Goal: Obtain resource: Obtain resource

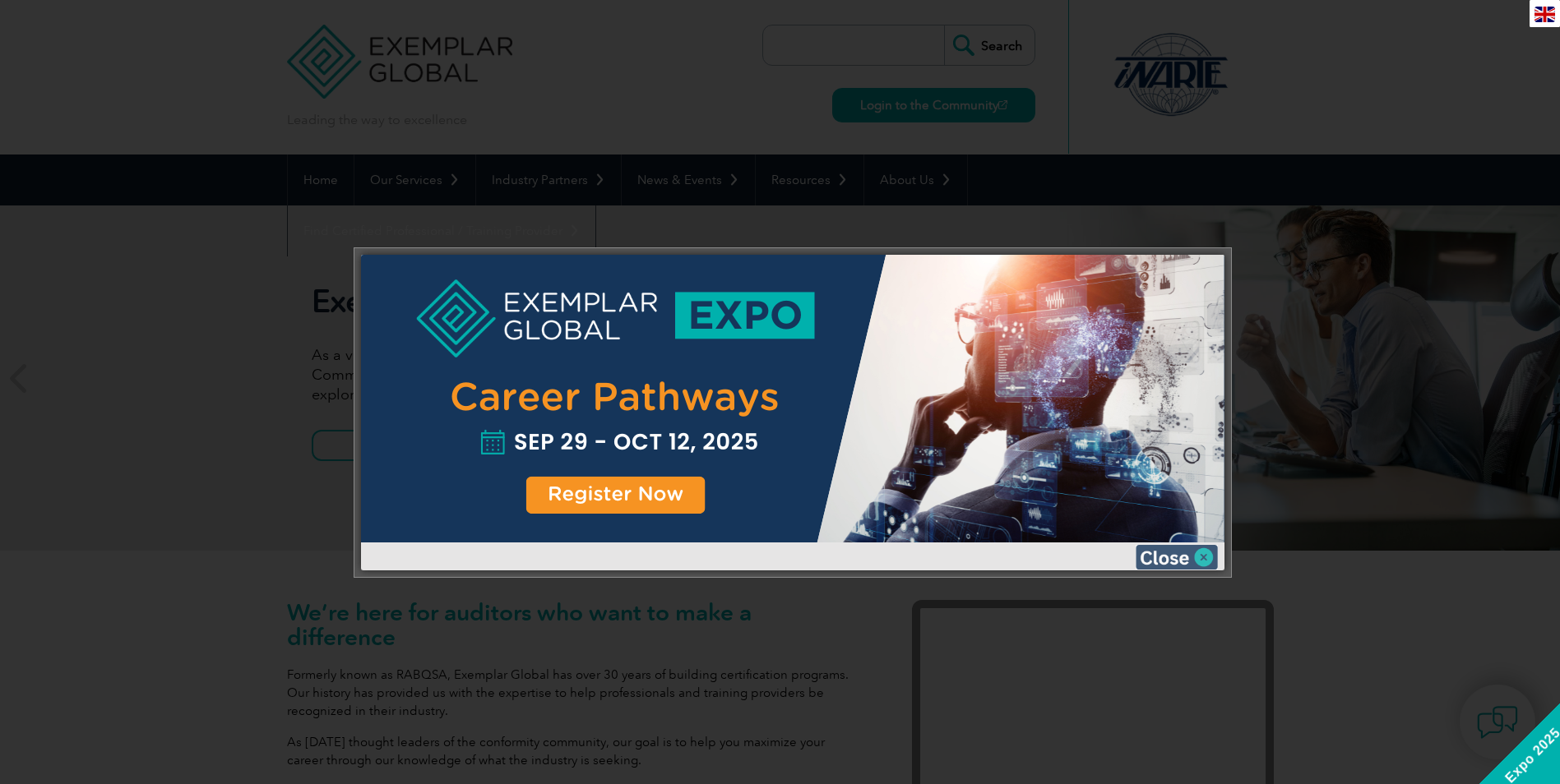
click at [1196, 554] on img at bounding box center [1176, 557] width 82 height 25
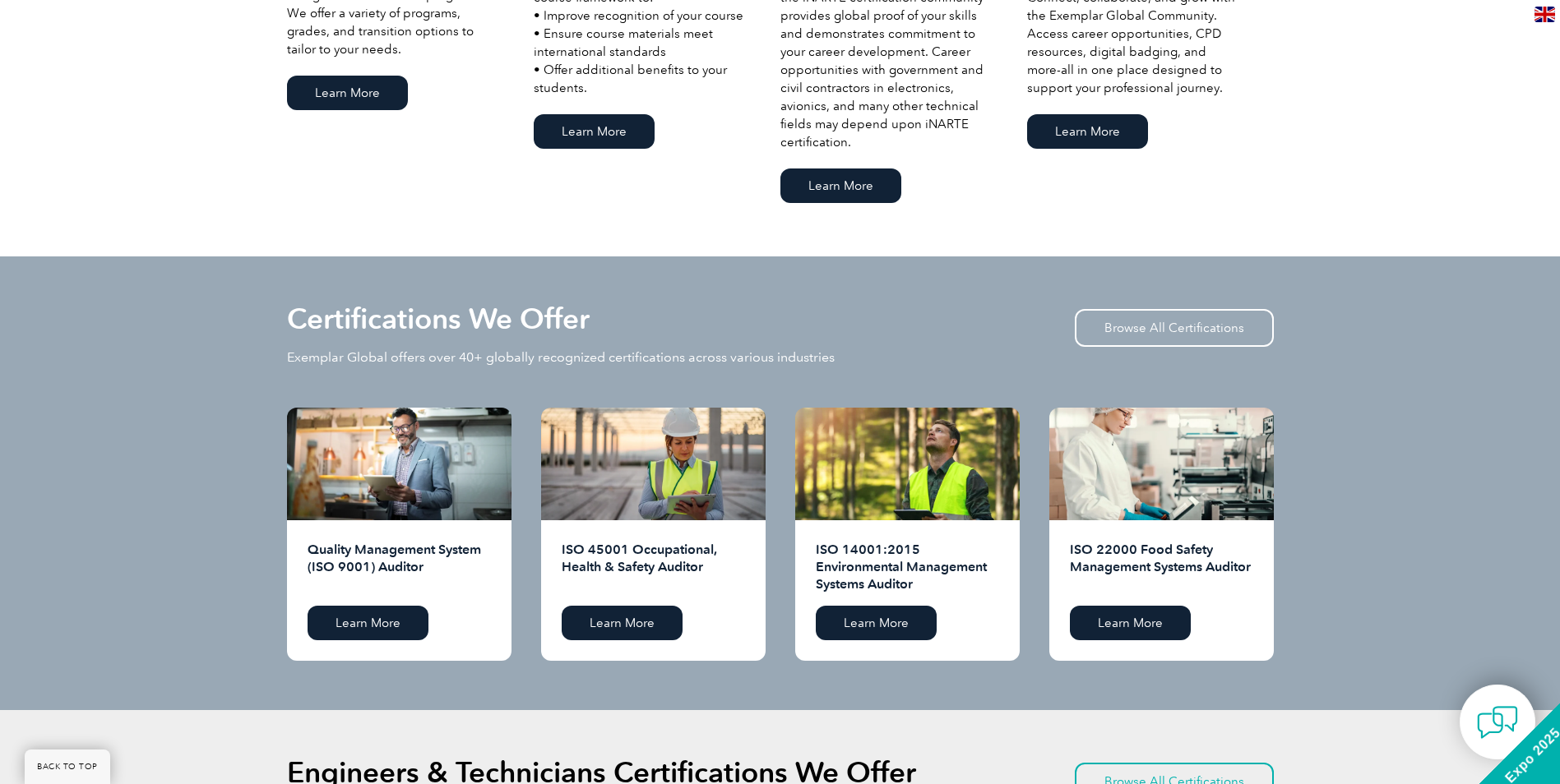
scroll to position [1561, 0]
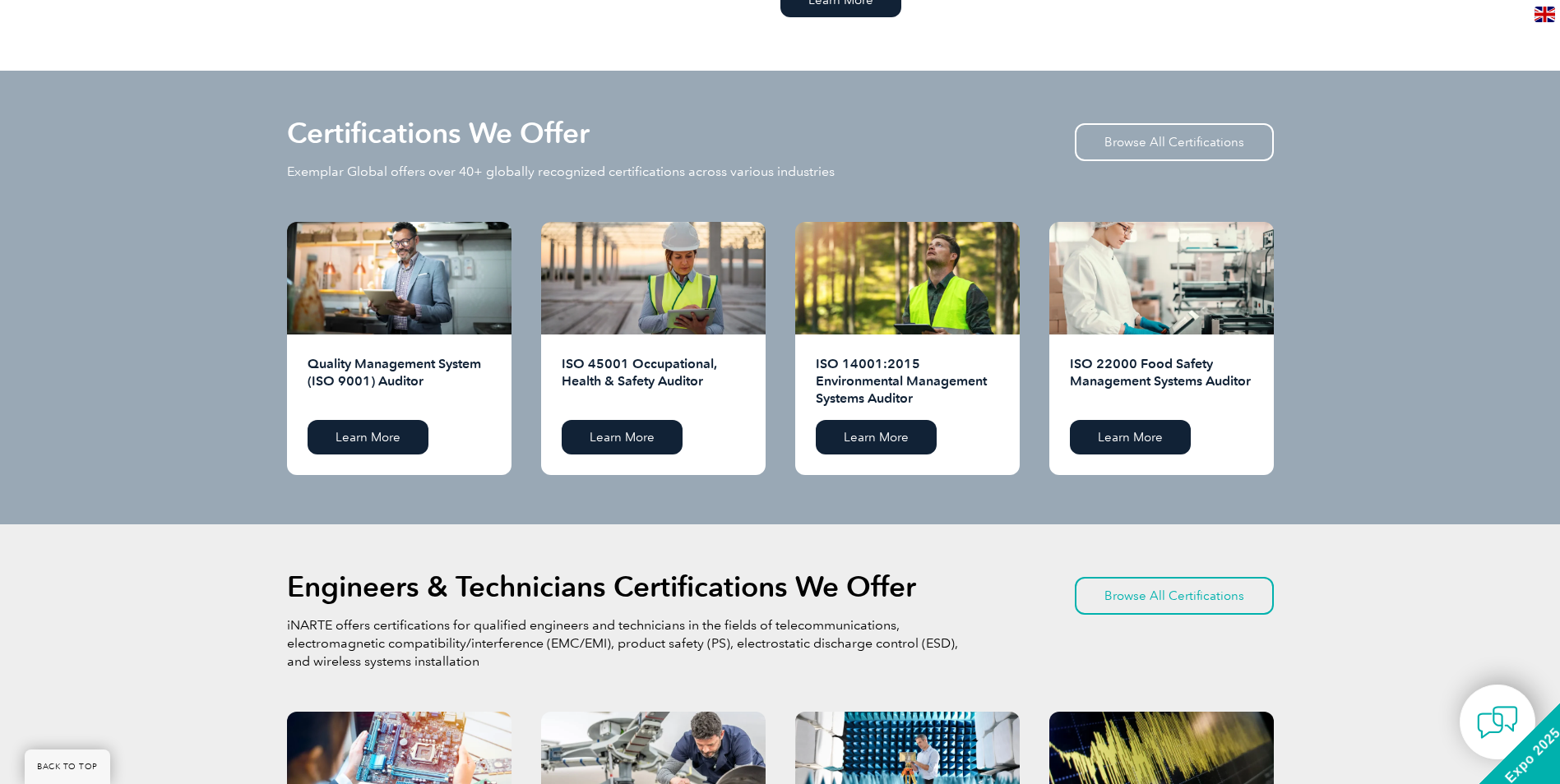
click at [371, 414] on div "Quality Management System (ISO 9001) Auditor Learn More" at bounding box center [399, 405] width 225 height 141
click at [368, 432] on link "Learn More" at bounding box center [368, 437] width 121 height 34
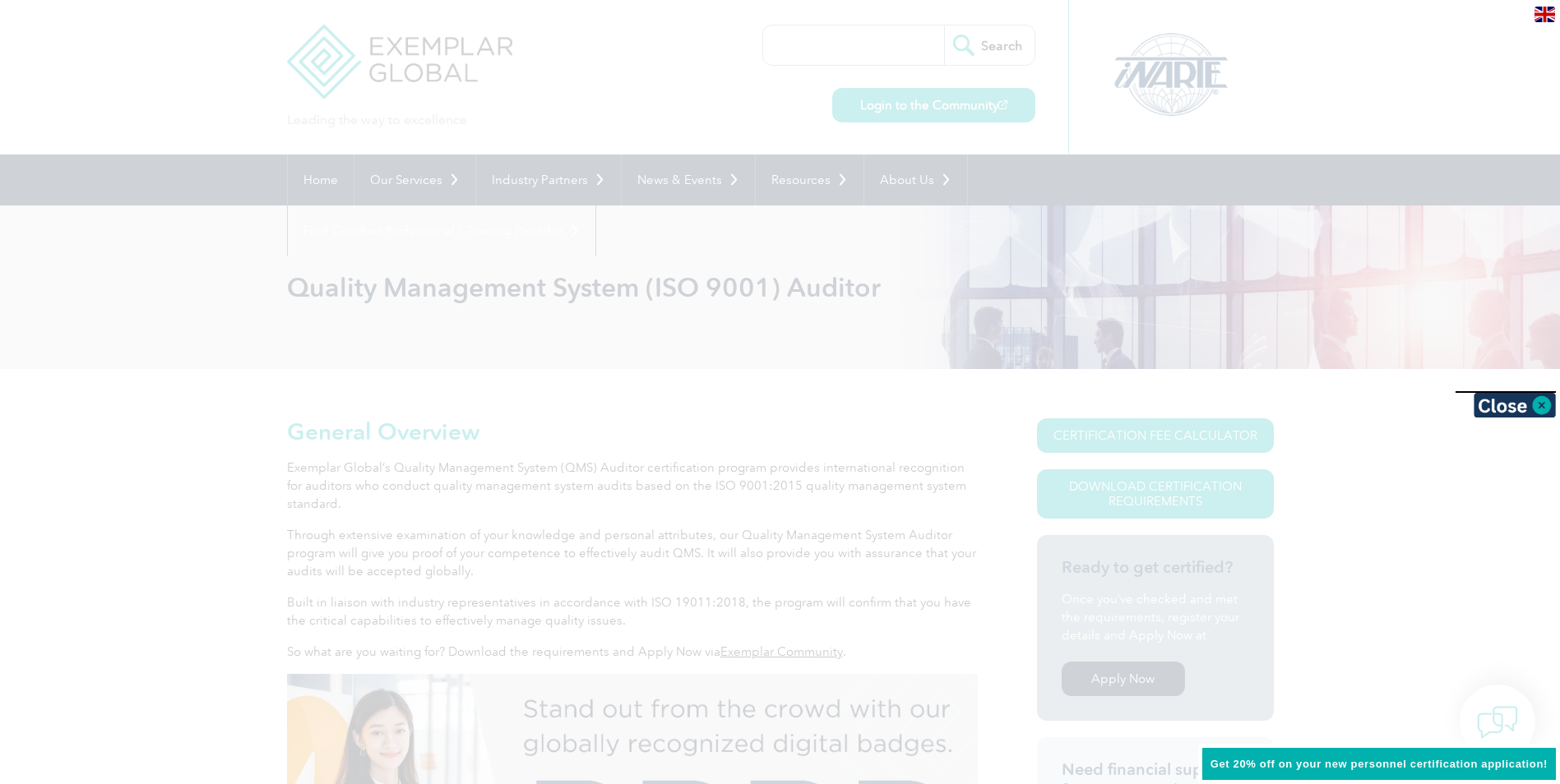
scroll to position [82, 0]
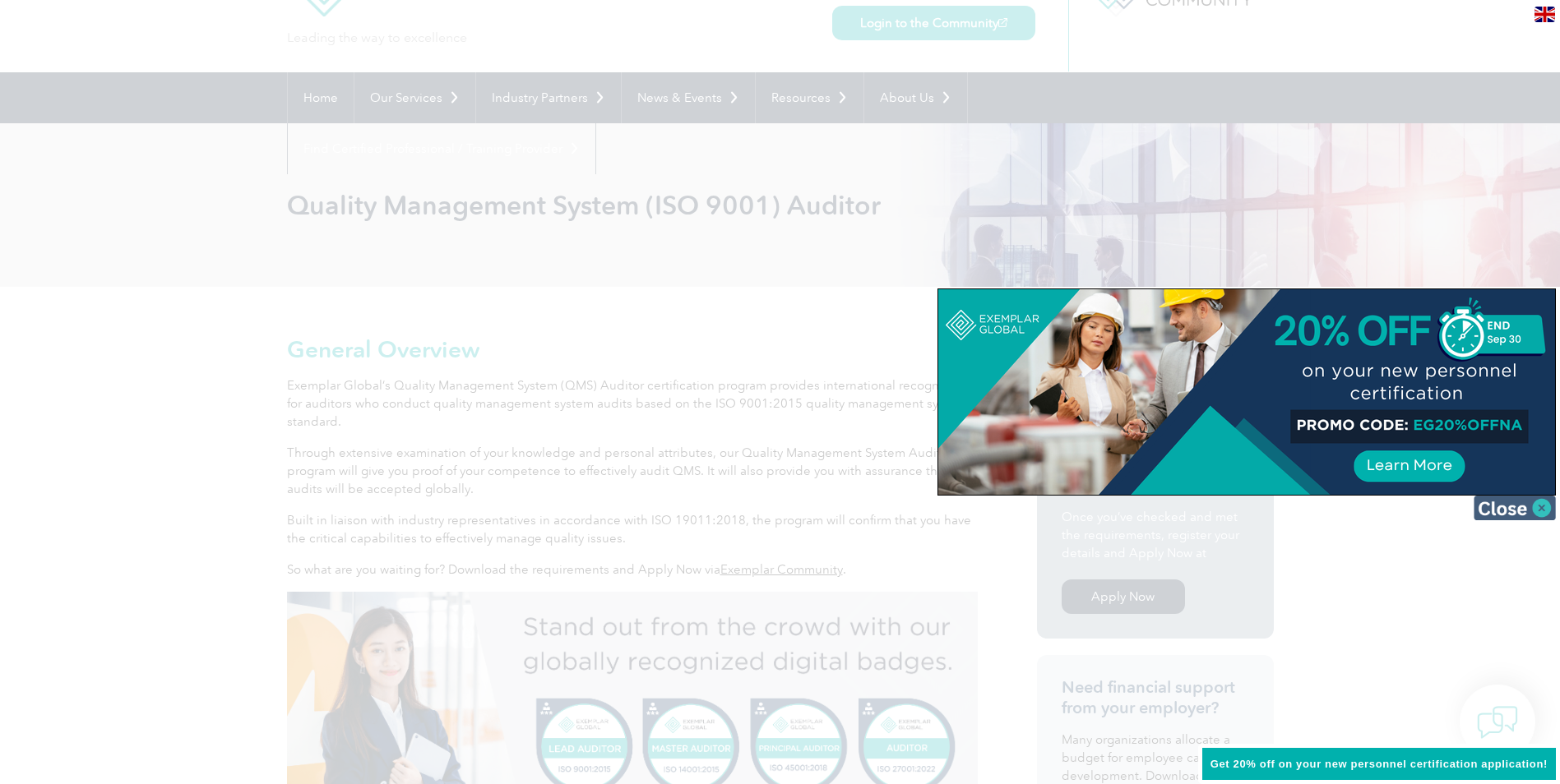
click at [1543, 499] on img at bounding box center [1514, 508] width 82 height 25
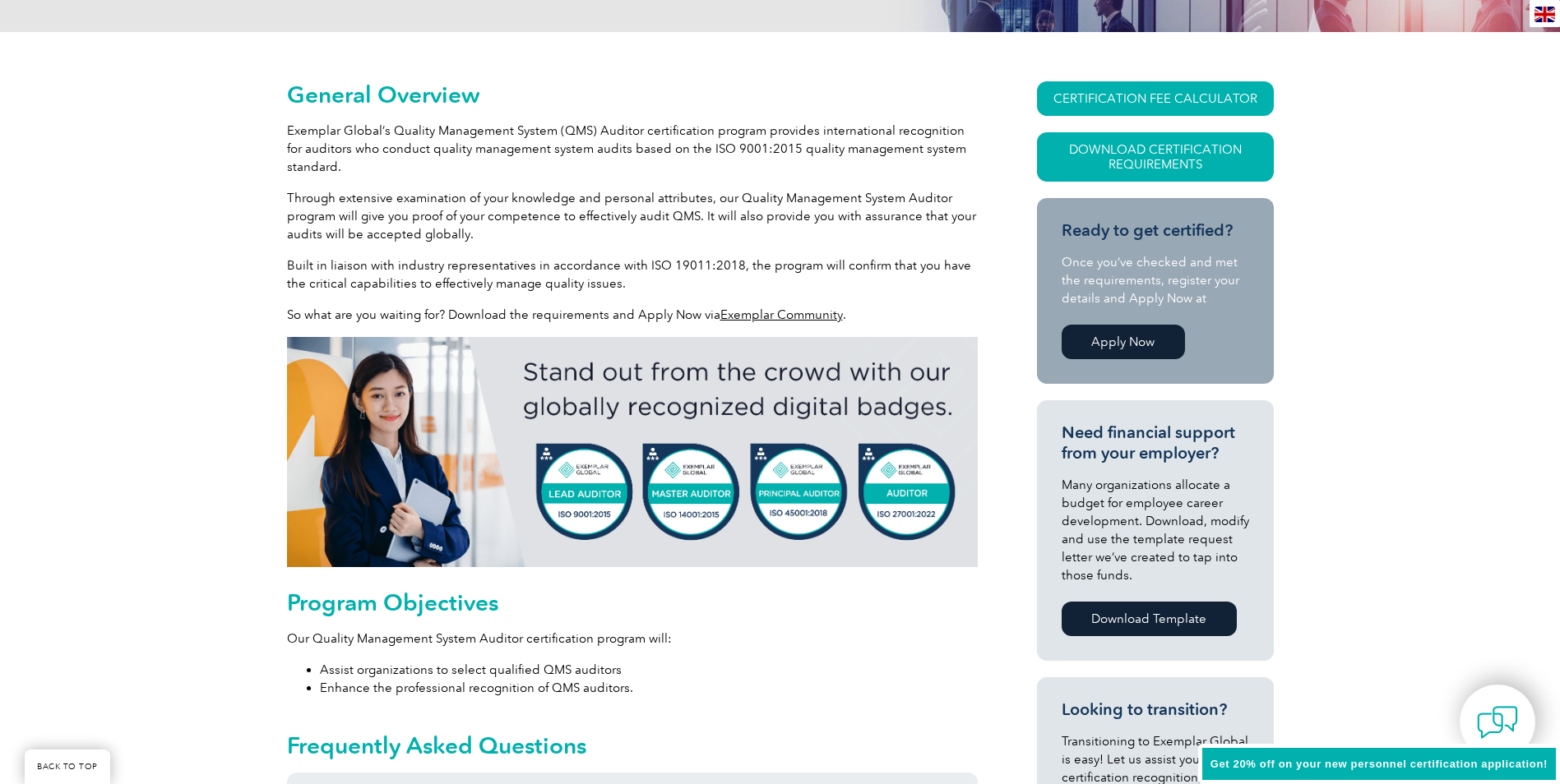
scroll to position [247, 0]
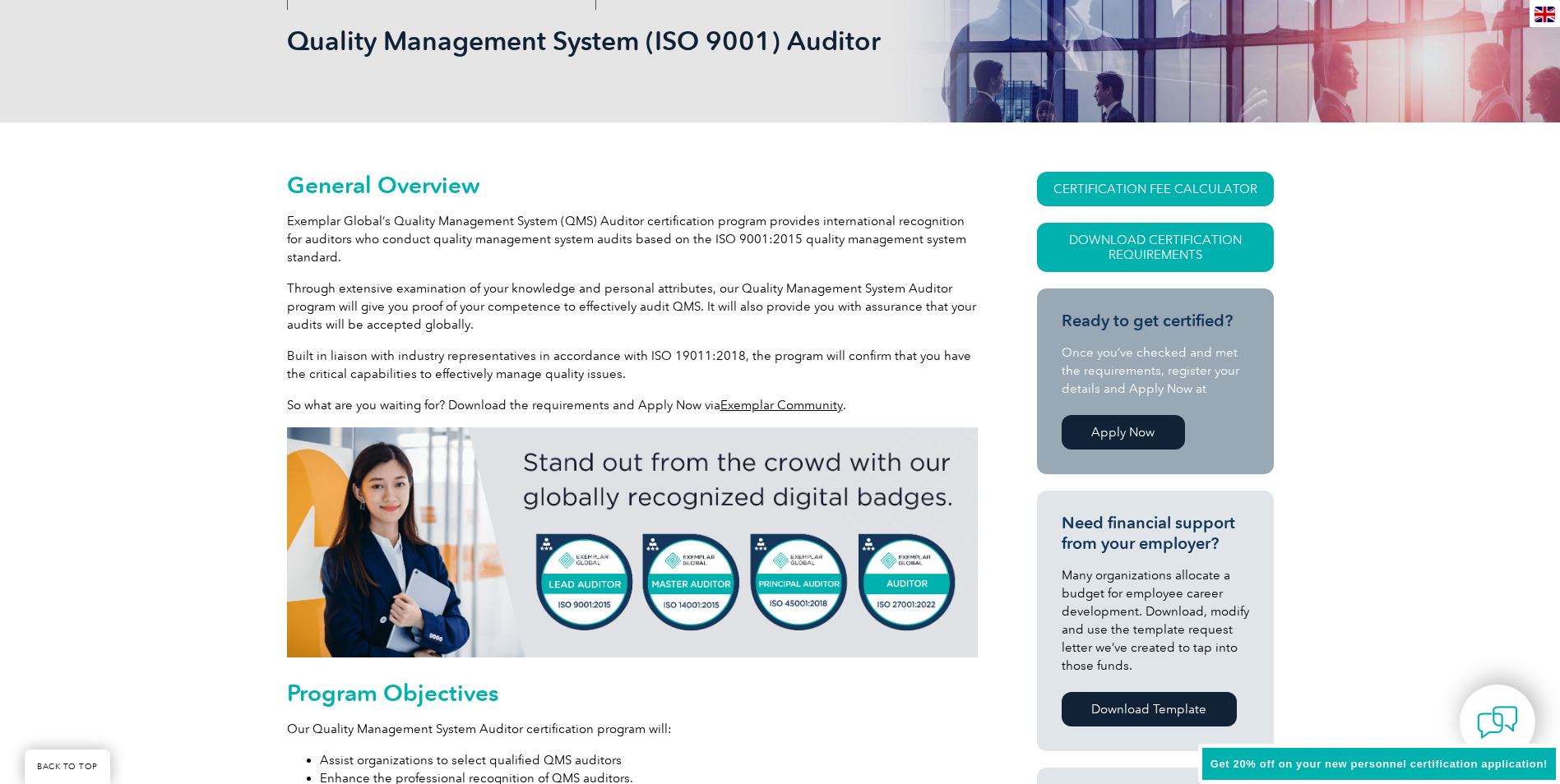
click at [589, 588] on img at bounding box center [632, 543] width 691 height 231
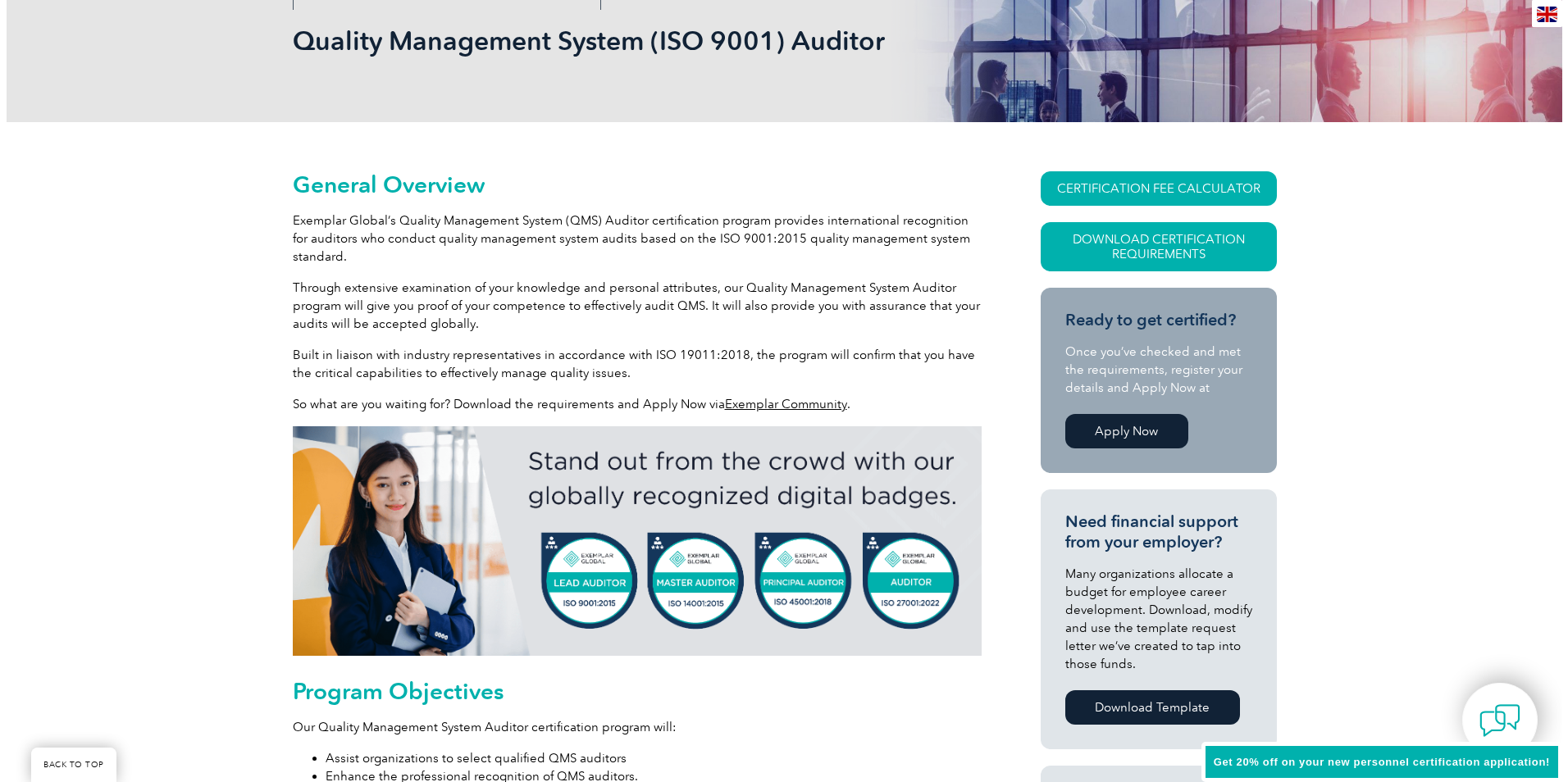
scroll to position [164, 0]
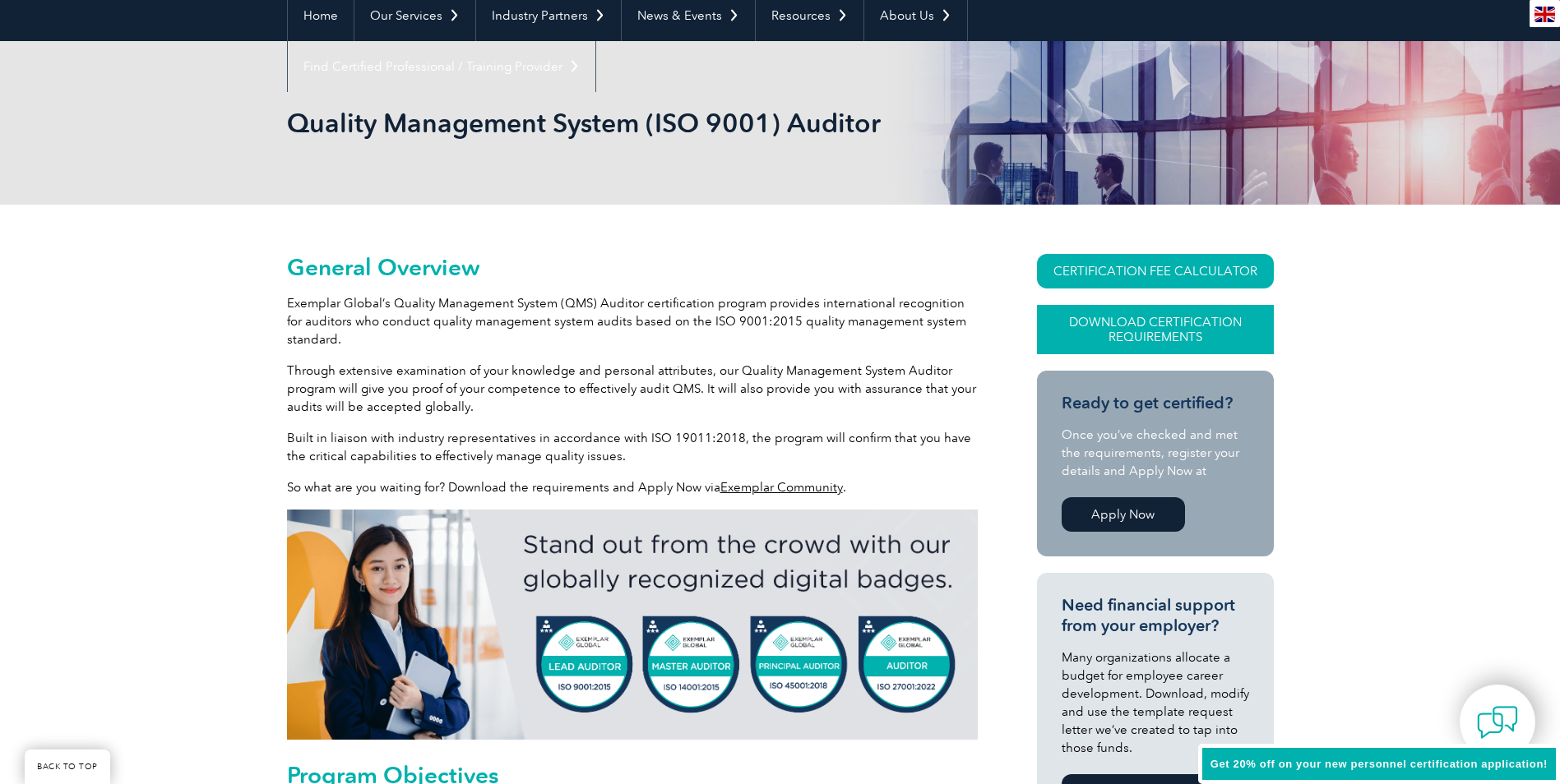
click at [1148, 337] on link "Download Certification Requirements" at bounding box center [1155, 330] width 236 height 50
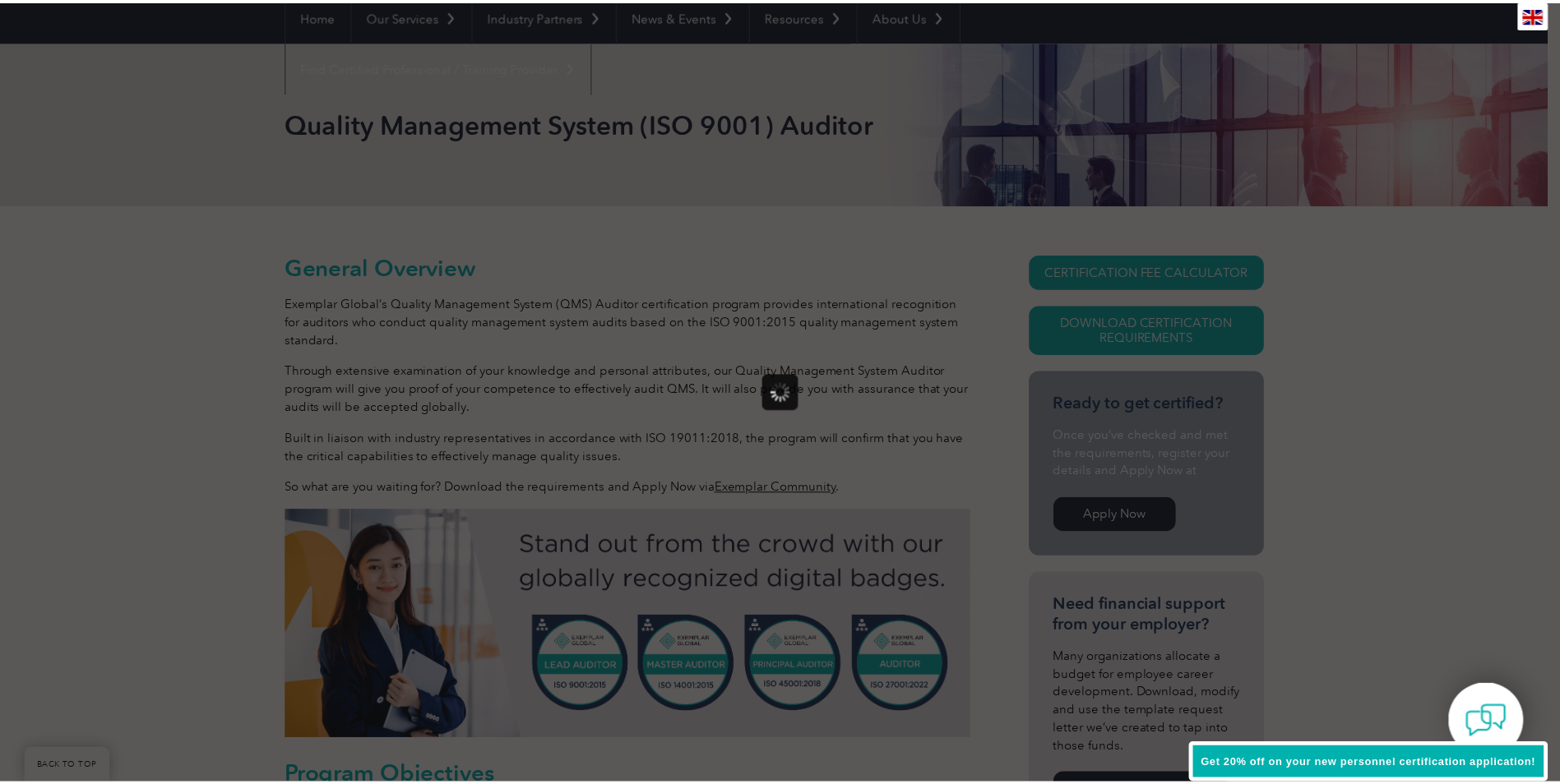
scroll to position [0, 0]
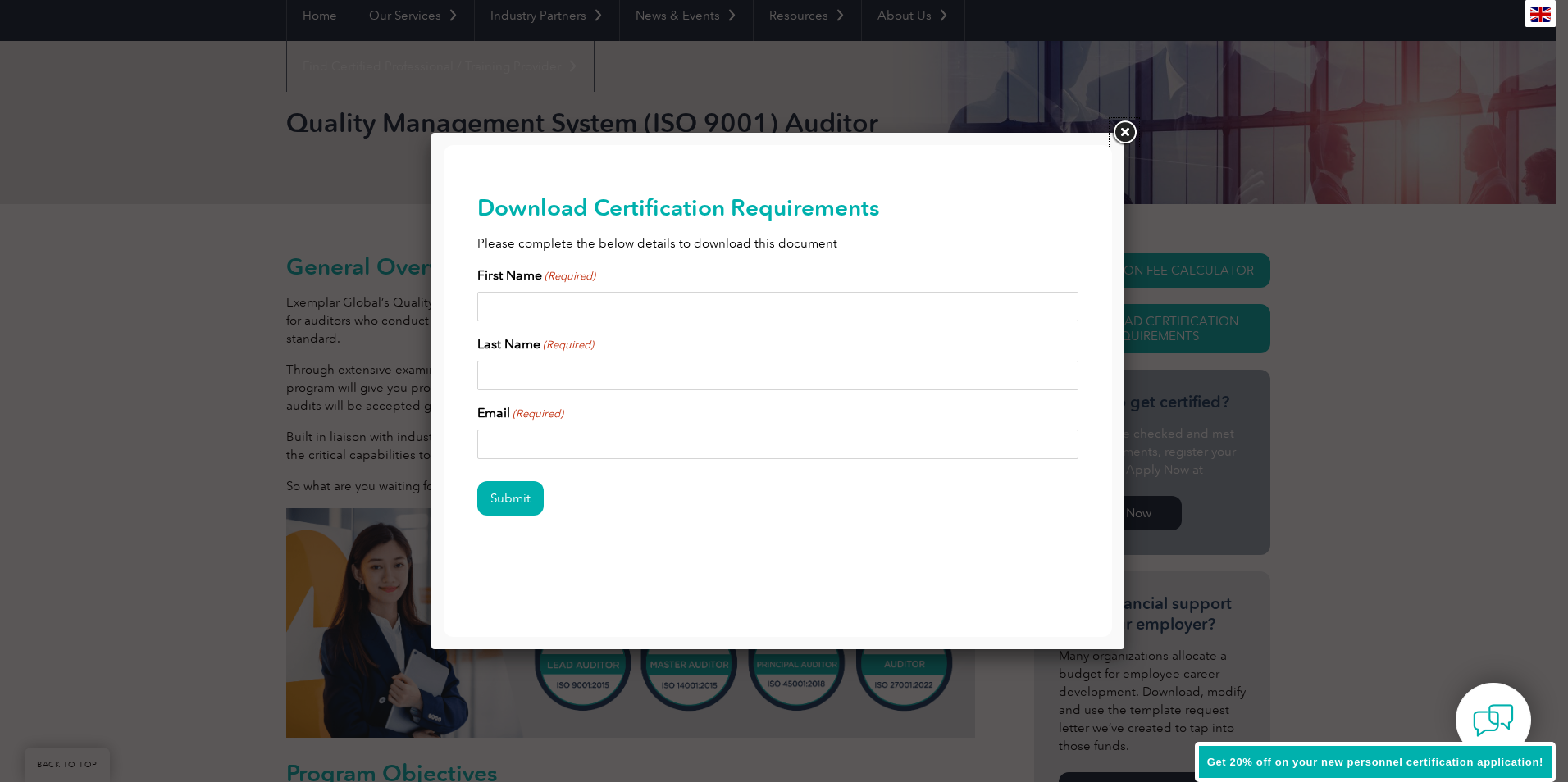
click at [1120, 136] on link at bounding box center [1123, 132] width 29 height 29
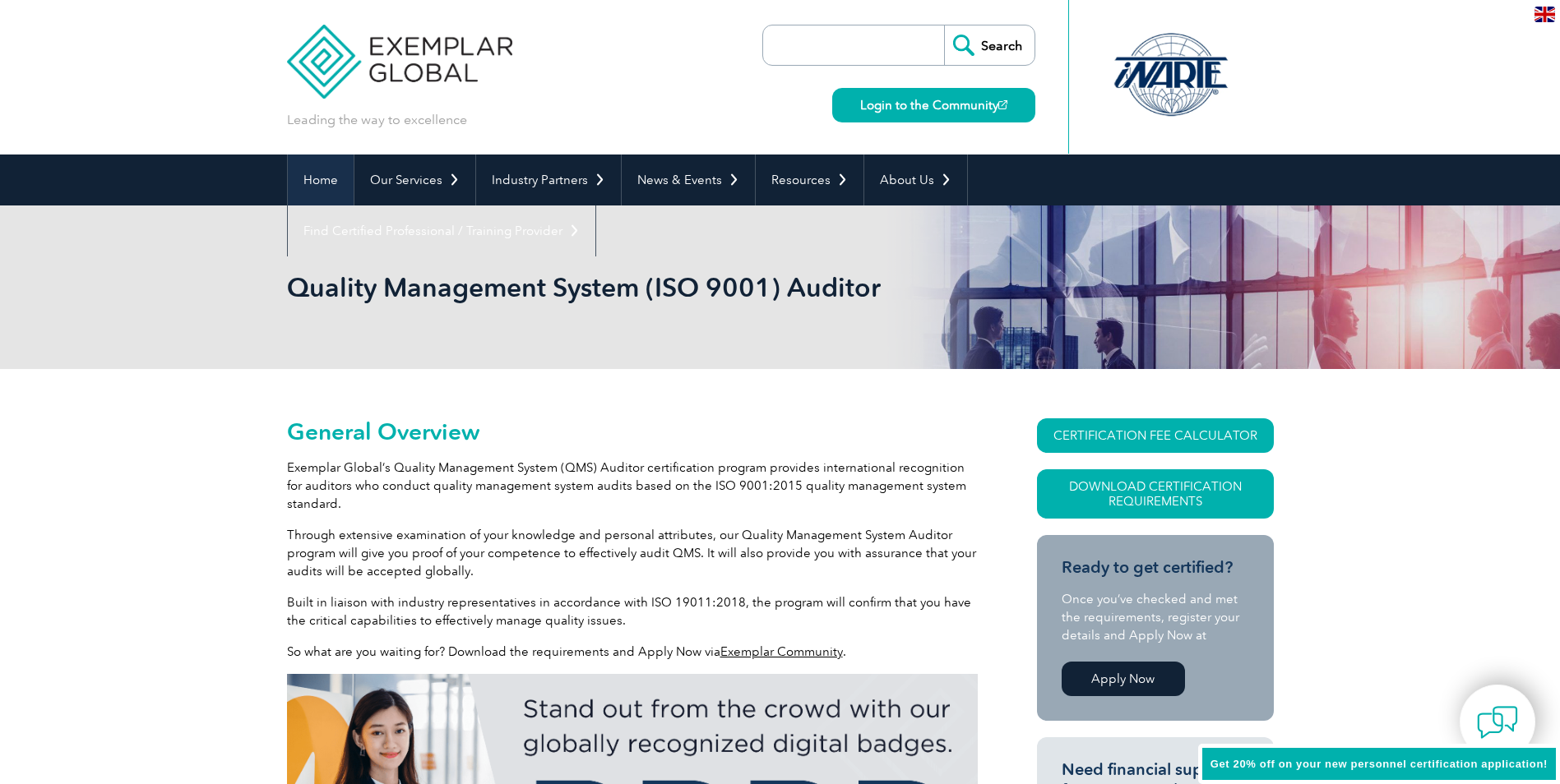
click at [325, 181] on link "Home" at bounding box center [320, 179] width 66 height 50
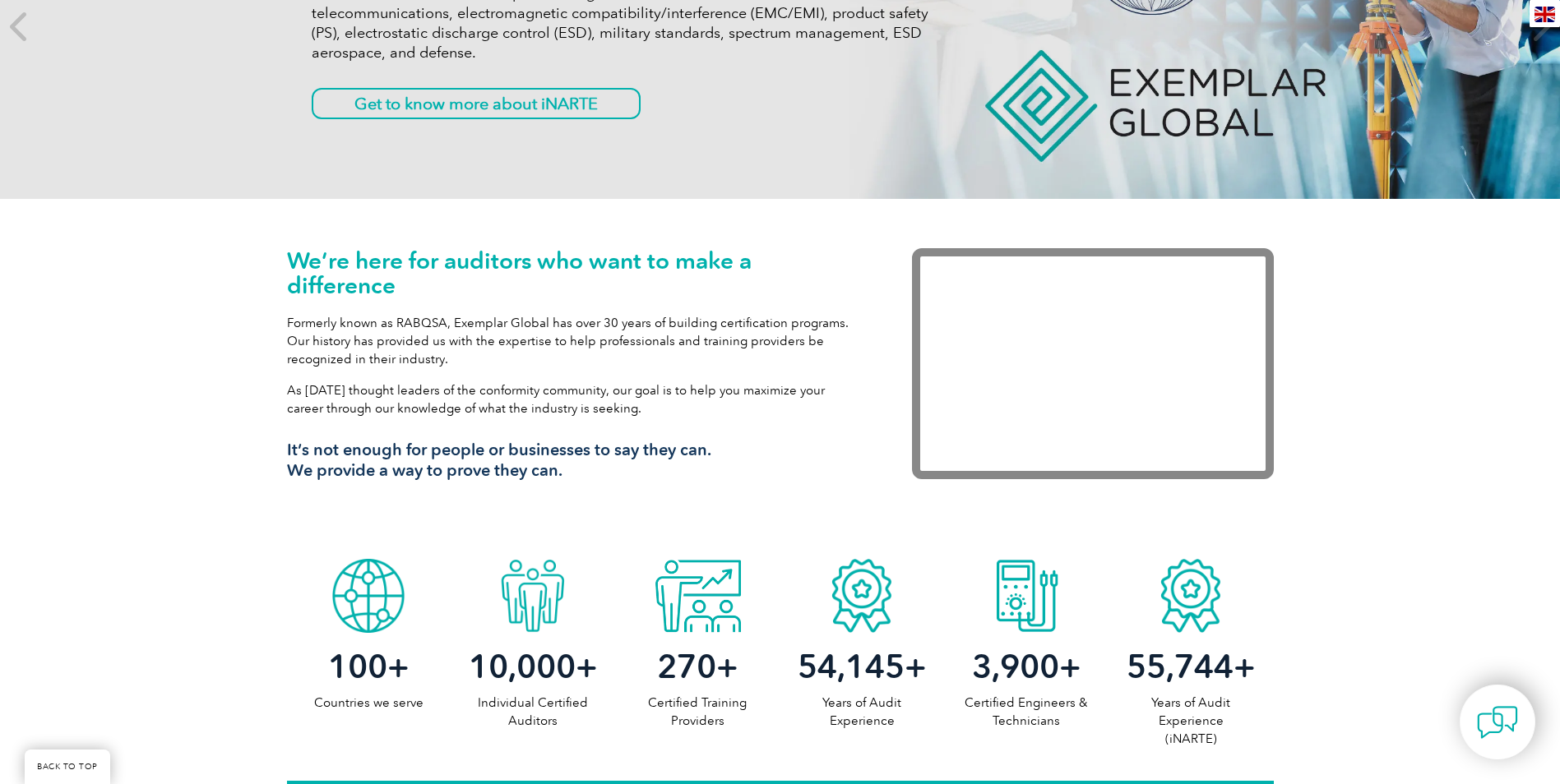
scroll to position [411, 0]
